Goal: Task Accomplishment & Management: Use online tool/utility

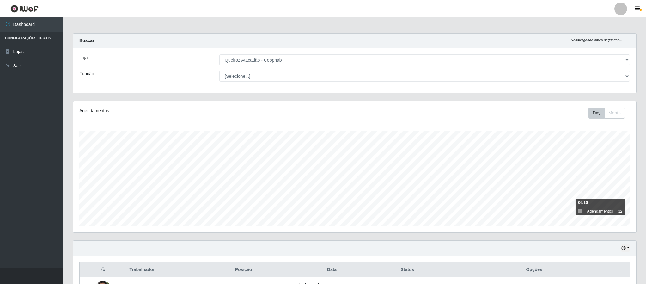
select select "463"
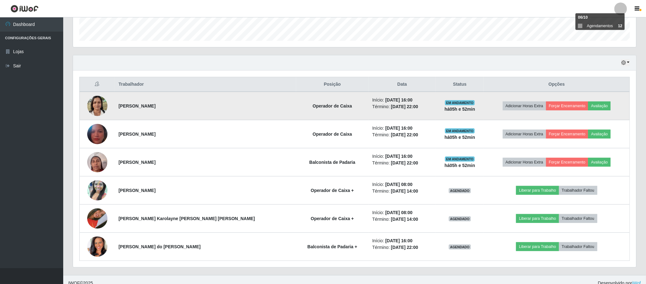
scroll to position [195, 0]
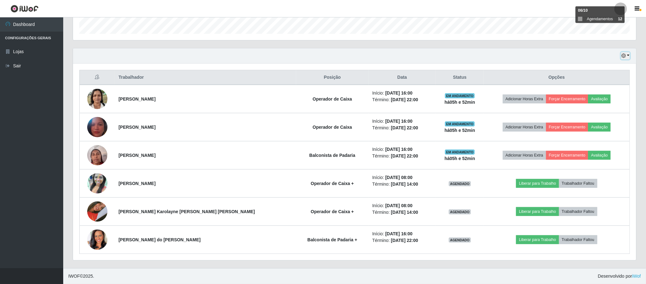
click at [625, 55] on icon "button" at bounding box center [623, 55] width 4 height 4
click at [590, 66] on button "Hoje" at bounding box center [604, 67] width 50 height 13
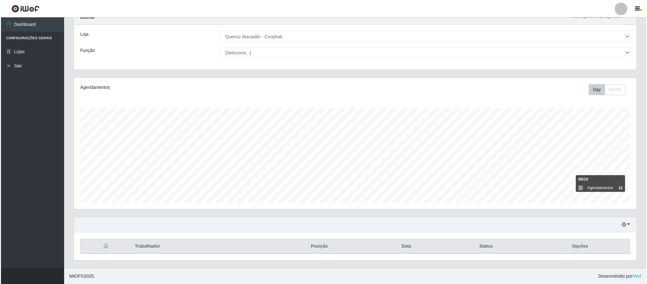
scroll to position [110, 0]
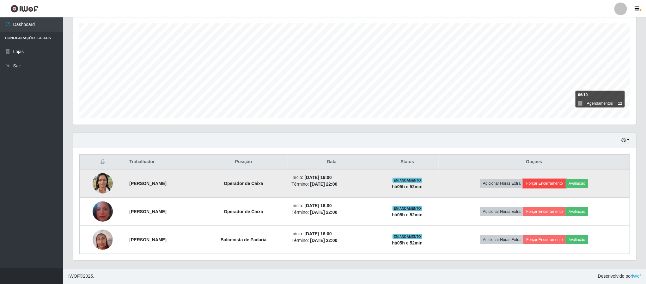
click at [554, 182] on button "Forçar Encerramento" at bounding box center [544, 183] width 42 height 9
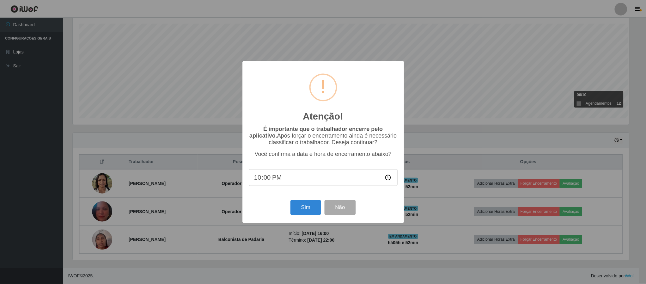
scroll to position [132, 557]
click at [303, 210] on button "Sim" at bounding box center [306, 207] width 31 height 15
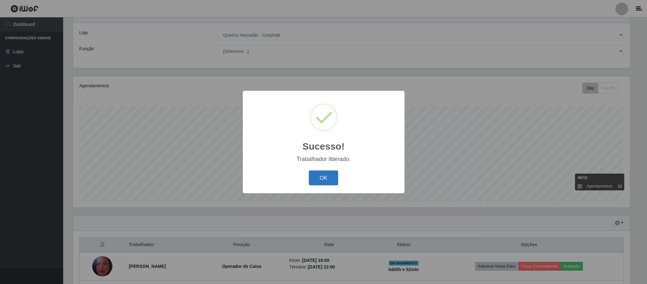
click at [325, 176] on button "OK" at bounding box center [323, 177] width 29 height 15
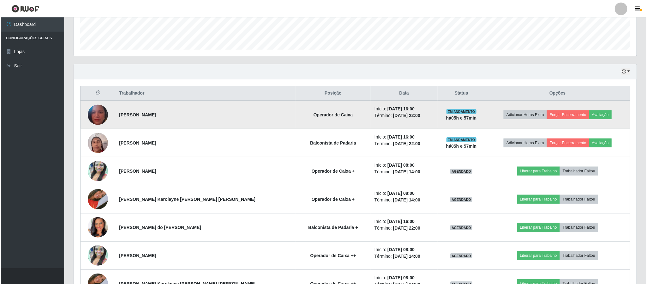
scroll to position [82, 0]
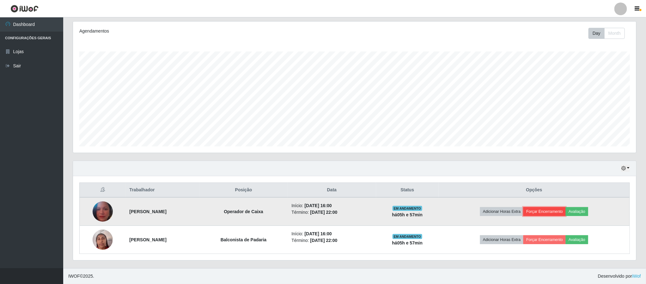
click at [552, 212] on button "Forçar Encerramento" at bounding box center [544, 211] width 42 height 9
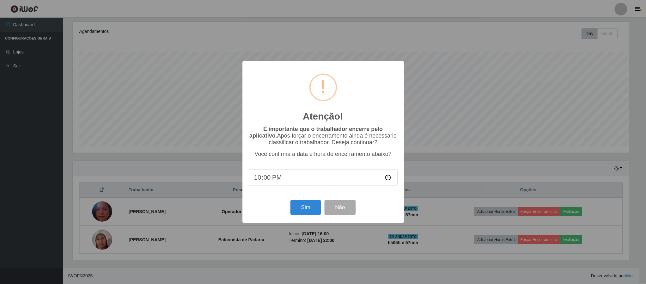
scroll to position [132, 557]
click at [298, 207] on button "Sim" at bounding box center [306, 207] width 31 height 15
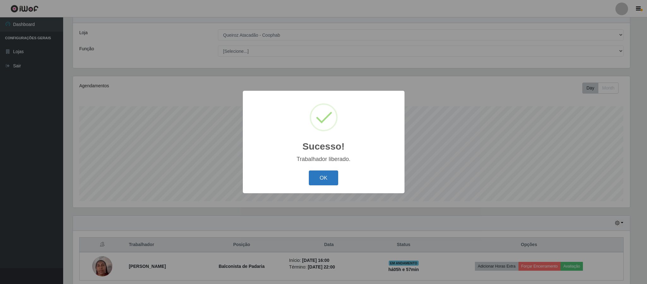
click at [328, 177] on button "OK" at bounding box center [323, 177] width 29 height 15
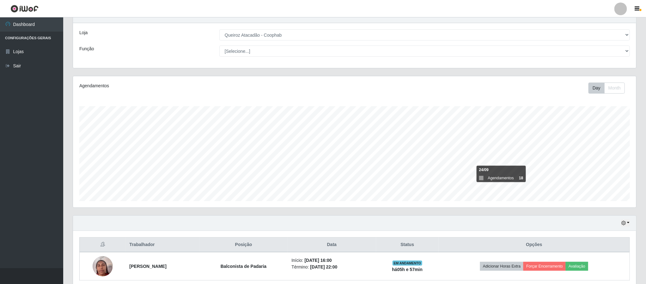
scroll to position [53, 0]
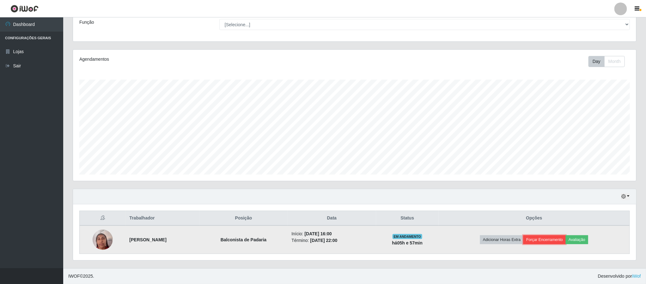
click at [552, 240] on button "Forçar Encerramento" at bounding box center [544, 239] width 42 height 9
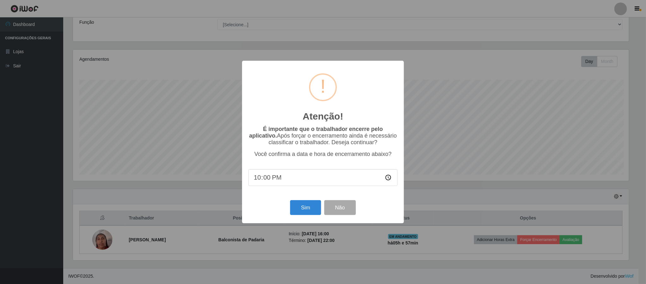
scroll to position [132, 557]
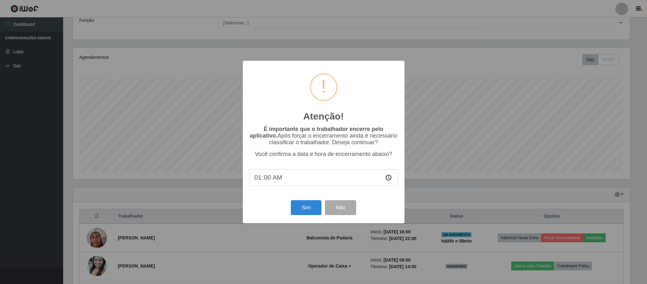
type input "19:00"
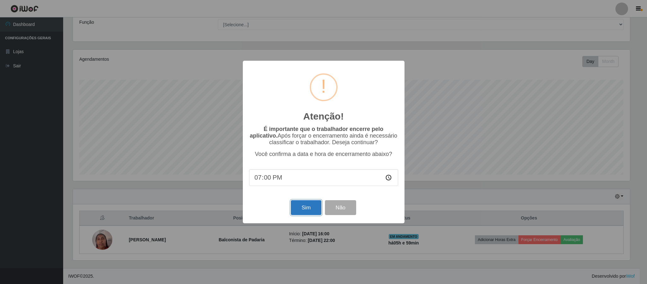
click at [305, 208] on button "Sim" at bounding box center [306, 207] width 31 height 15
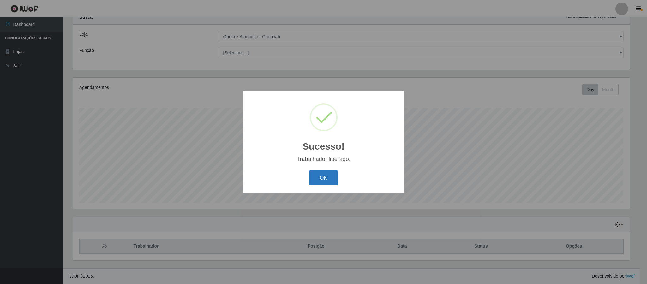
click at [319, 176] on button "OK" at bounding box center [323, 177] width 29 height 15
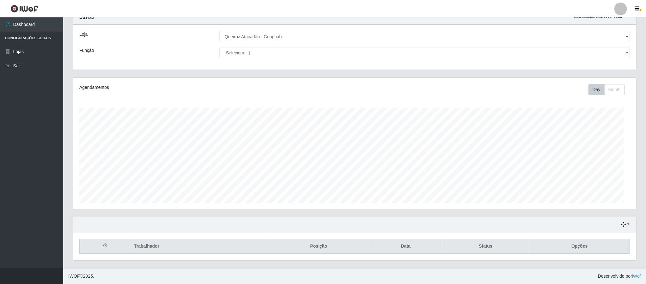
scroll to position [132, 562]
click at [621, 8] on div at bounding box center [620, 9] width 13 height 13
click at [595, 49] on button "Sair" at bounding box center [608, 49] width 57 height 13
